Goal: Information Seeking & Learning: Learn about a topic

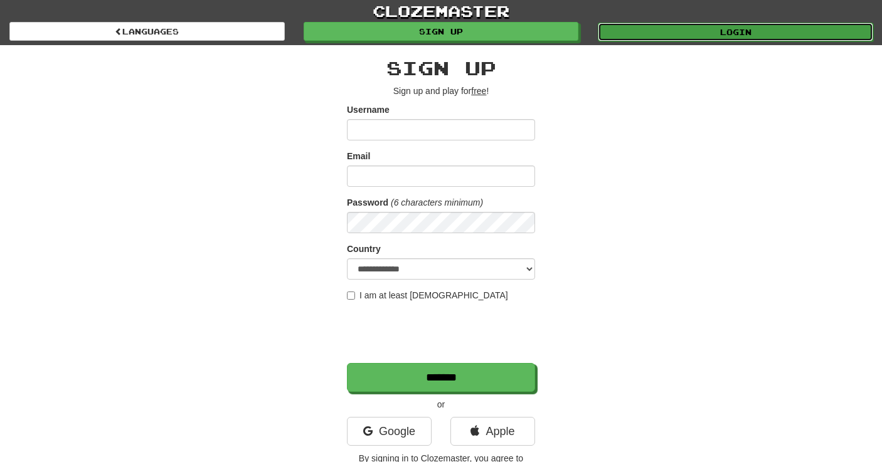
click at [632, 34] on link "Login" at bounding box center [735, 32] width 275 height 19
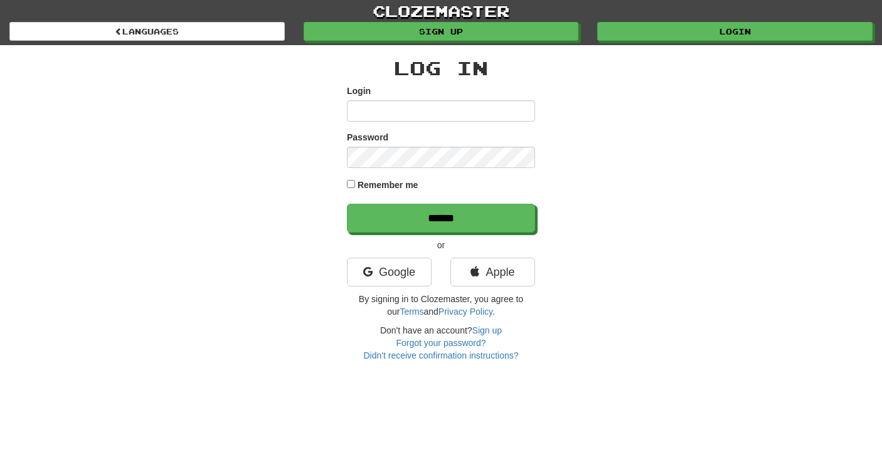
click at [448, 109] on input "Login" at bounding box center [441, 110] width 188 height 21
type input "**********"
click at [347, 204] on input "******" at bounding box center [441, 218] width 188 height 29
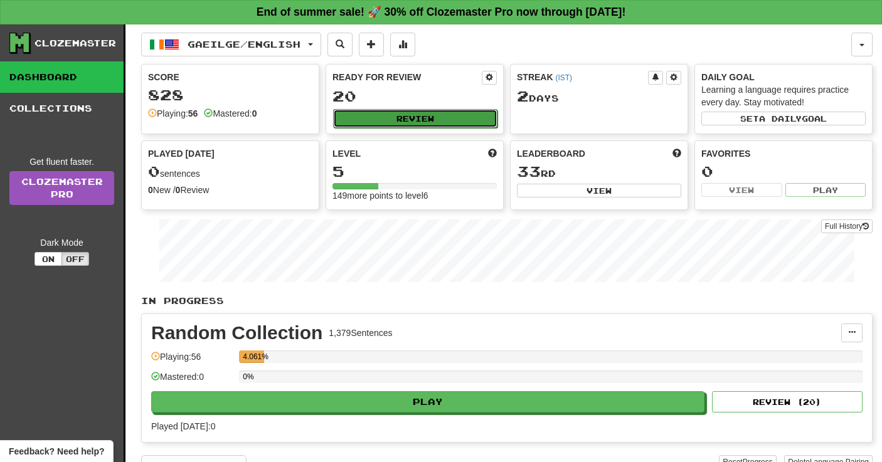
click at [457, 109] on button "Review" at bounding box center [415, 118] width 164 height 19
select select "**"
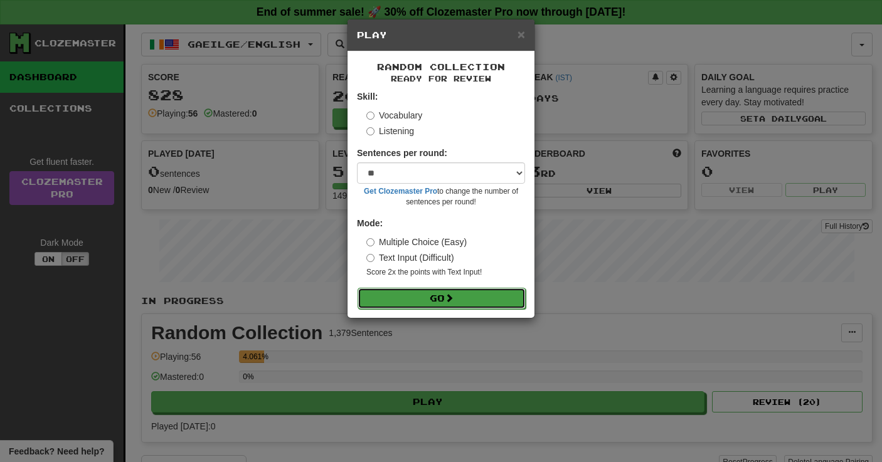
click at [475, 293] on button "Go" at bounding box center [442, 298] width 168 height 21
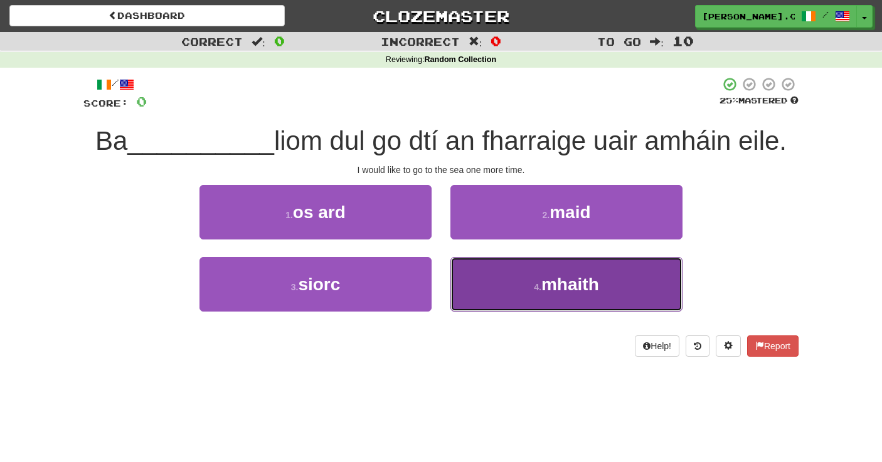
click at [496, 287] on button "4 . mhaith" at bounding box center [566, 284] width 232 height 55
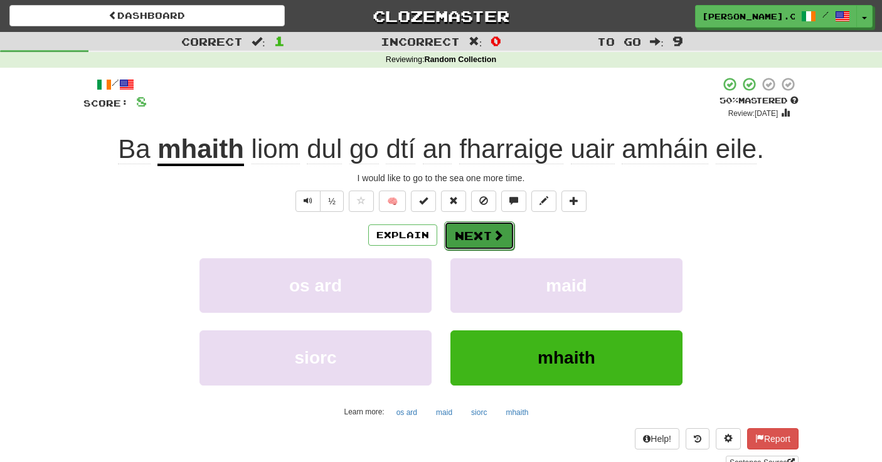
click at [499, 243] on button "Next" at bounding box center [479, 235] width 70 height 29
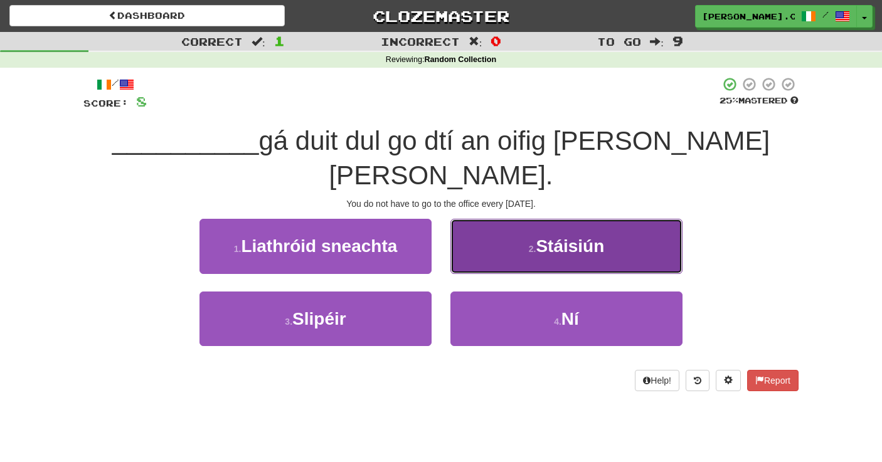
click at [519, 221] on button "2 . Stáisiún" at bounding box center [566, 246] width 232 height 55
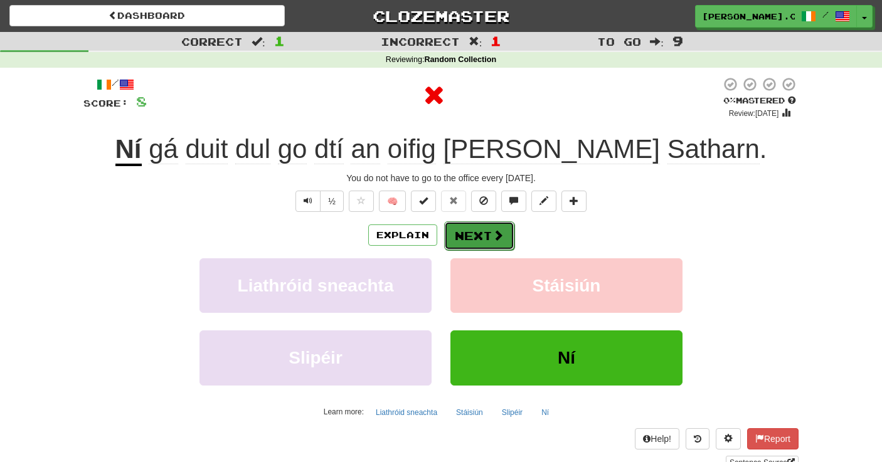
click at [488, 241] on button "Next" at bounding box center [479, 235] width 70 height 29
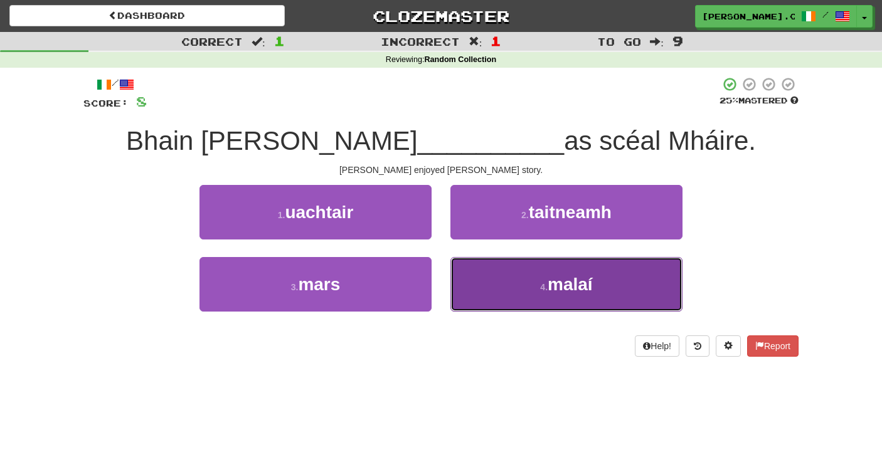
click at [529, 289] on button "4 . malaí" at bounding box center [566, 284] width 232 height 55
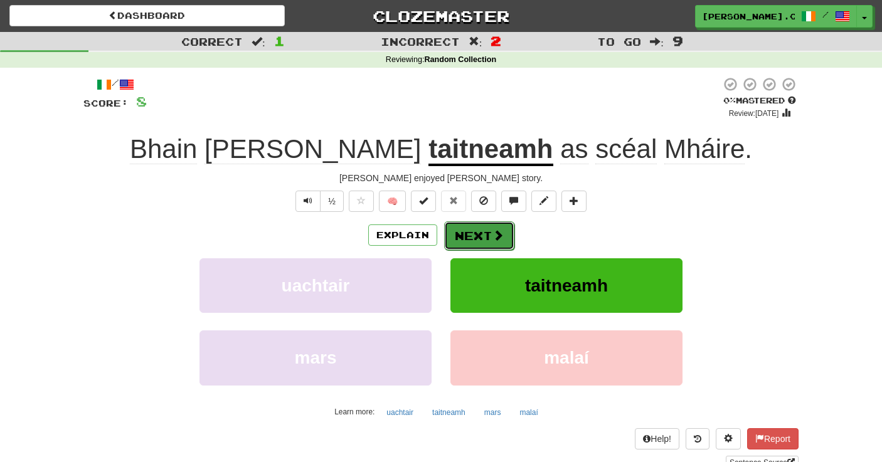
click at [482, 242] on button "Next" at bounding box center [479, 235] width 70 height 29
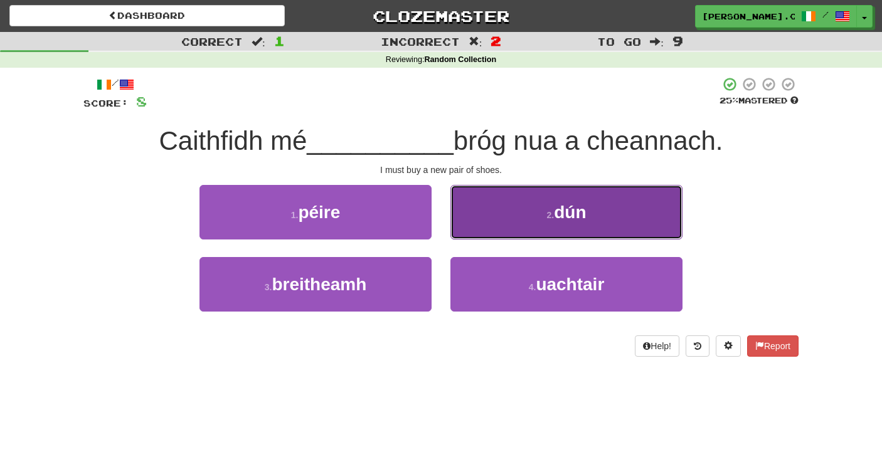
click at [594, 229] on button "2 . dún" at bounding box center [566, 212] width 232 height 55
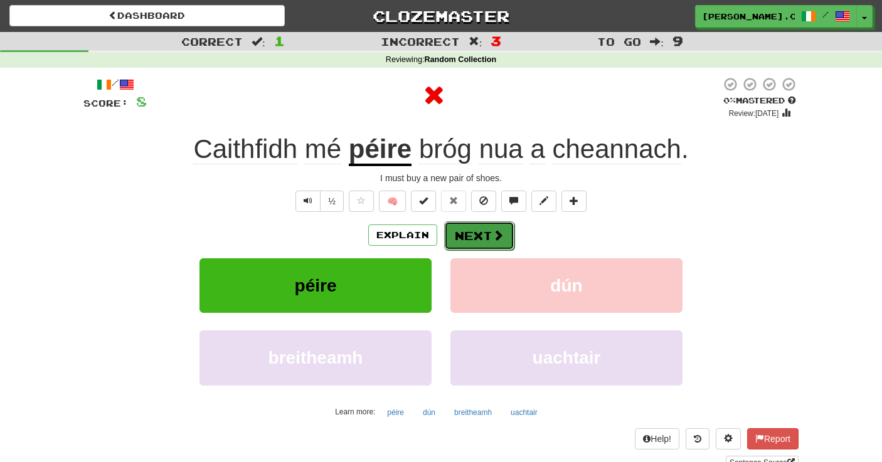
click at [478, 232] on button "Next" at bounding box center [479, 235] width 70 height 29
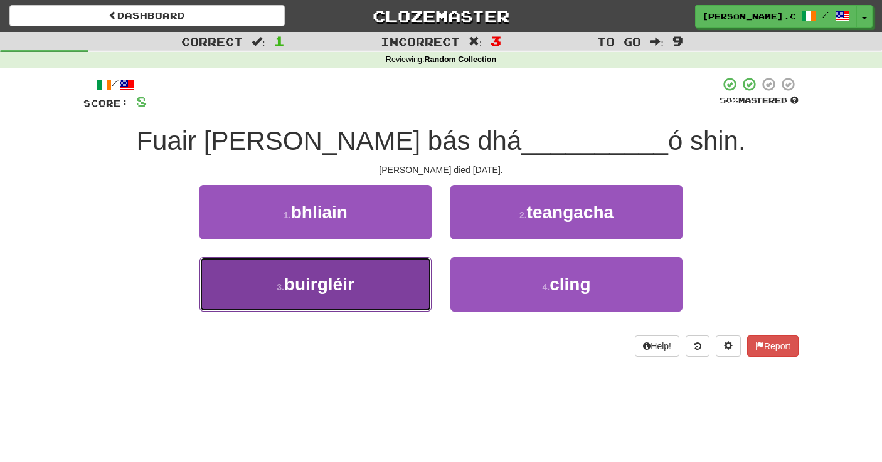
click at [377, 279] on button "3 . buirgléir" at bounding box center [315, 284] width 232 height 55
